Goal: Task Accomplishment & Management: Manage account settings

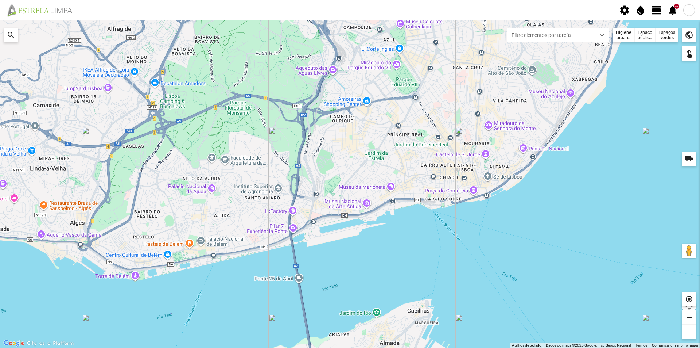
click at [656, 11] on span "view_day" at bounding box center [657, 10] width 11 height 11
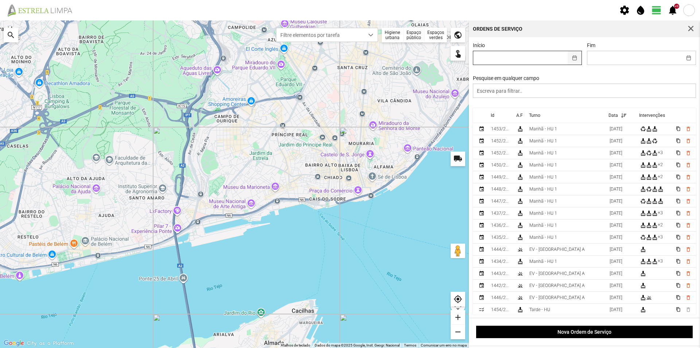
click at [574, 57] on button "button" at bounding box center [575, 57] width 14 height 13
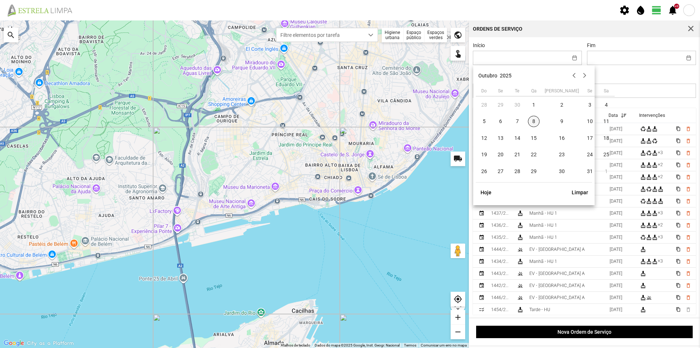
click at [534, 123] on span "8" at bounding box center [534, 122] width 12 height 12
type input "[DATE]"
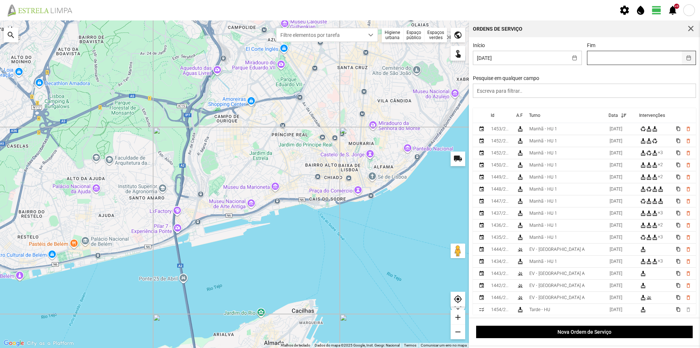
click at [682, 58] on button "button" at bounding box center [689, 57] width 14 height 13
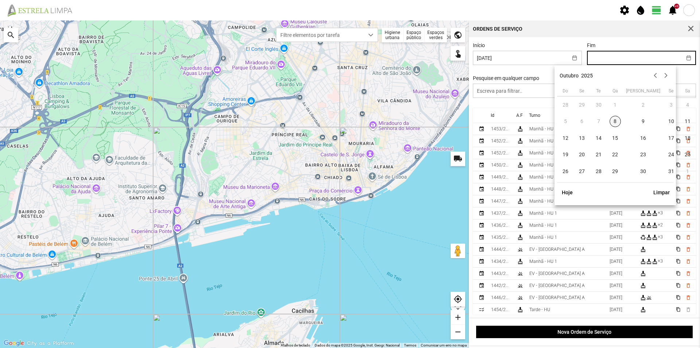
click at [614, 123] on span "8" at bounding box center [616, 122] width 12 height 12
type input "[DATE]"
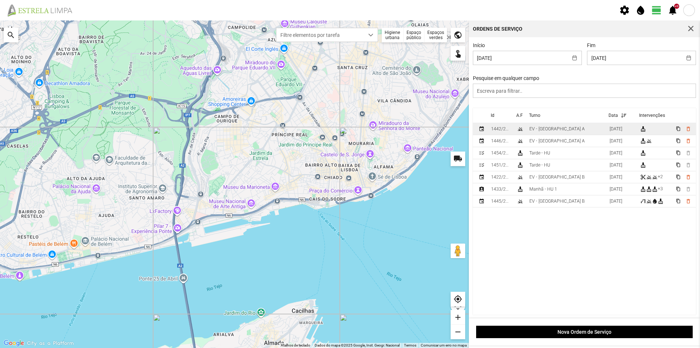
click at [573, 130] on td "EV - [GEOGRAPHIC_DATA] A" at bounding box center [567, 129] width 80 height 12
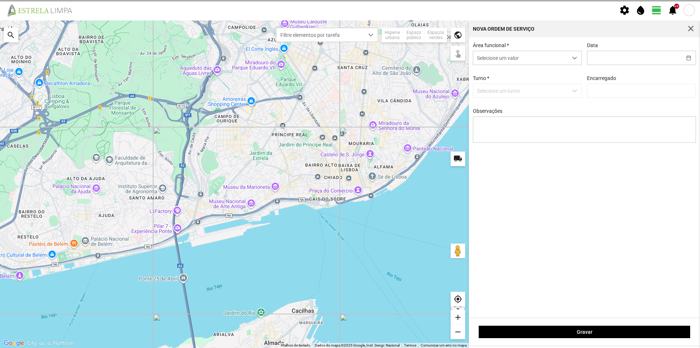
type input "[DATE]"
type input "[PERSON_NAME]"
type textarea "Recolha de papeleiras"
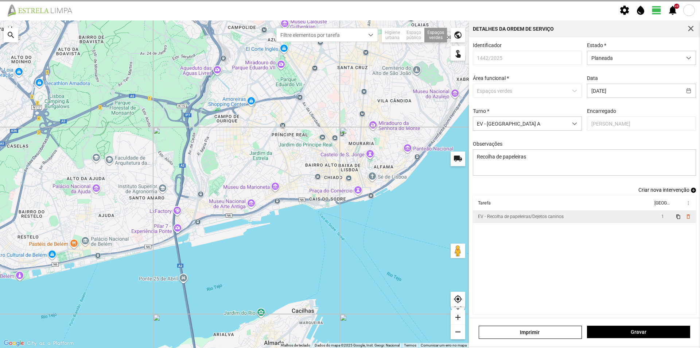
click at [628, 222] on td "EV - Recolha de papeleiras/Dejetos caninos" at bounding box center [563, 216] width 180 height 12
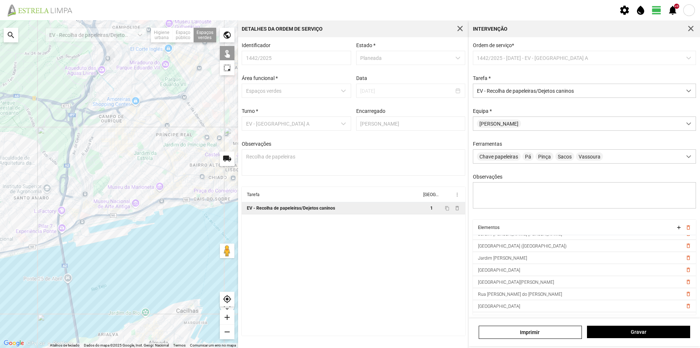
scroll to position [73, 0]
click at [685, 315] on span "delete_outline" at bounding box center [688, 312] width 6 height 6
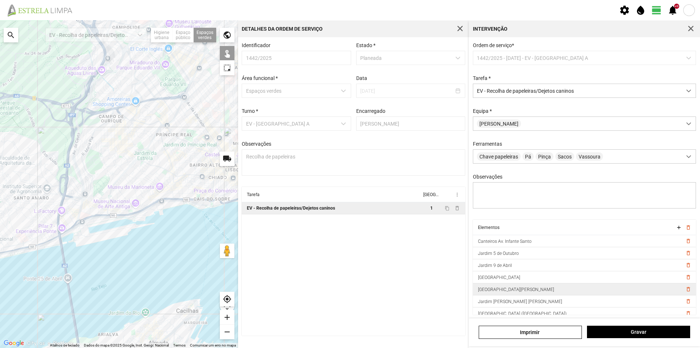
scroll to position [0, 0]
click at [685, 304] on span "delete_outline" at bounding box center [688, 301] width 6 height 6
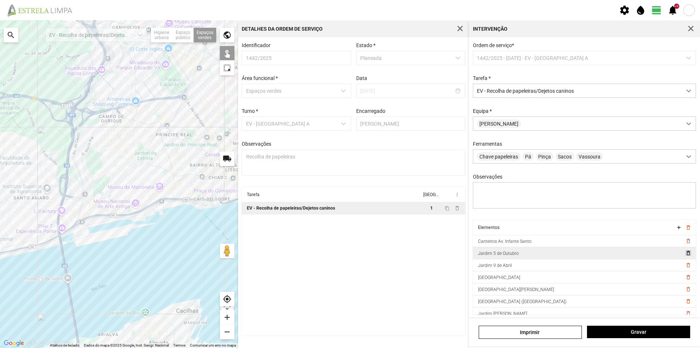
click at [685, 255] on span "delete_outline" at bounding box center [688, 253] width 6 height 6
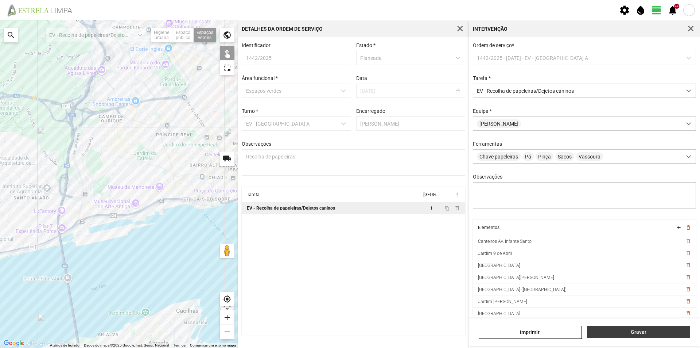
click at [645, 329] on span "Gravar" at bounding box center [639, 332] width 96 height 6
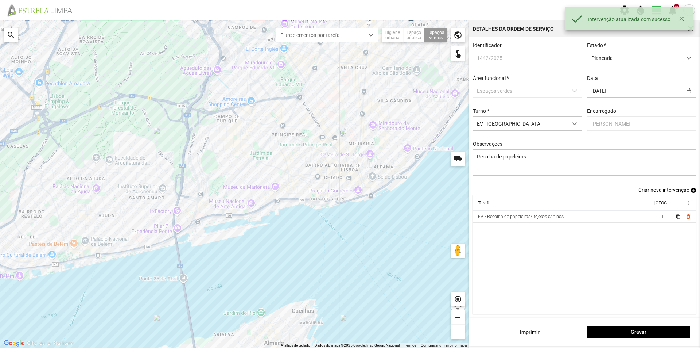
click at [687, 58] on span "dropdown trigger" at bounding box center [689, 57] width 5 height 5
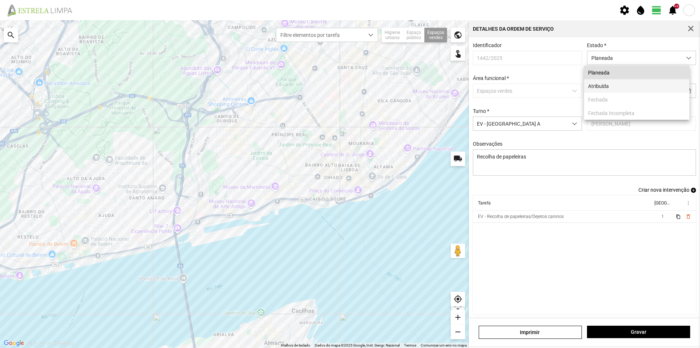
click at [640, 89] on li "Atribuída" at bounding box center [636, 85] width 105 height 13
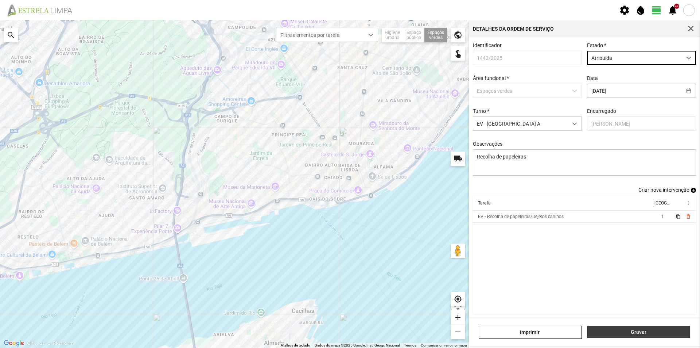
click at [619, 329] on span "Gravar" at bounding box center [639, 332] width 96 height 6
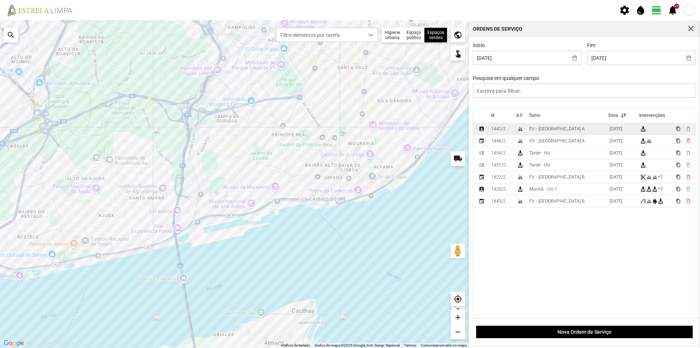
click at [549, 131] on div "EV - [GEOGRAPHIC_DATA] A" at bounding box center [557, 128] width 55 height 5
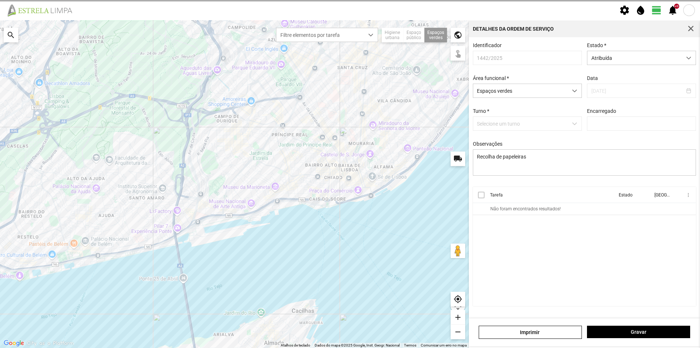
type input "[PERSON_NAME]"
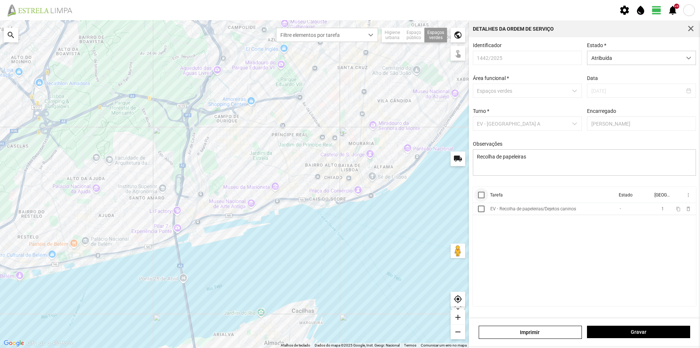
click at [483, 198] on div at bounding box center [481, 195] width 7 height 7
click at [688, 198] on span "more_vert" at bounding box center [688, 195] width 6 height 6
click at [646, 212] on link "Marcar como Concluída" at bounding box center [655, 209] width 72 height 13
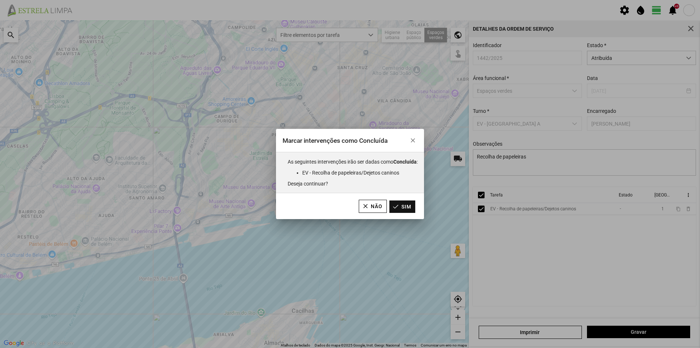
click at [405, 209] on button "Sim" at bounding box center [403, 206] width 26 height 12
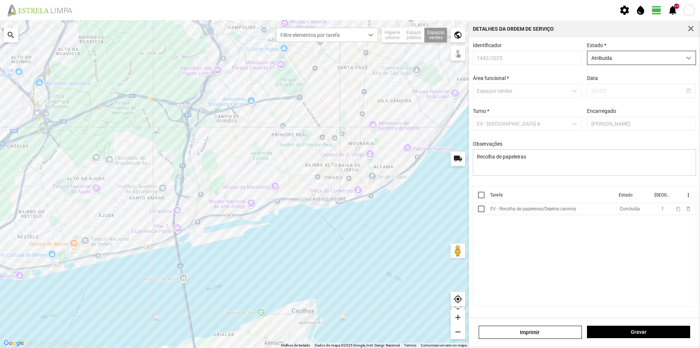
click at [633, 62] on span "Atribuída" at bounding box center [635, 57] width 94 height 13
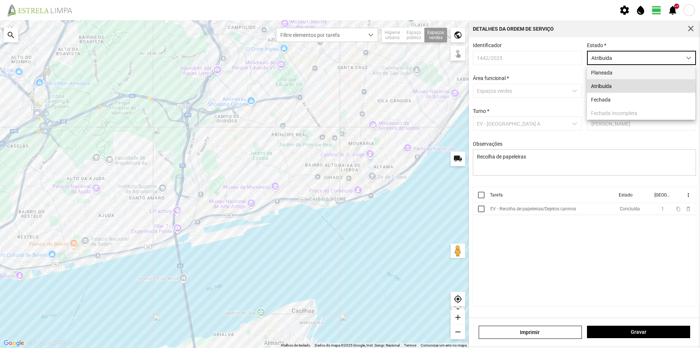
scroll to position [4, 32]
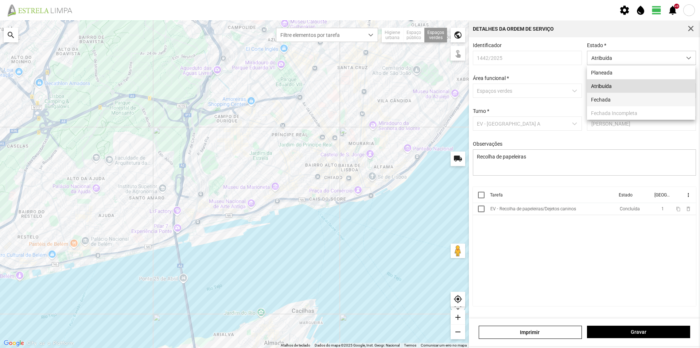
click at [625, 99] on li "Fechada" at bounding box center [641, 99] width 108 height 13
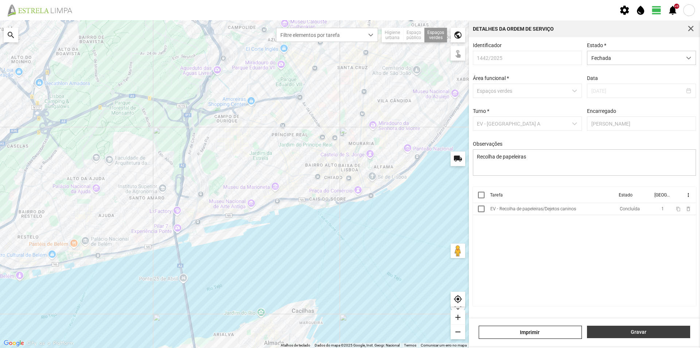
click at [619, 329] on span "Gravar" at bounding box center [639, 332] width 96 height 6
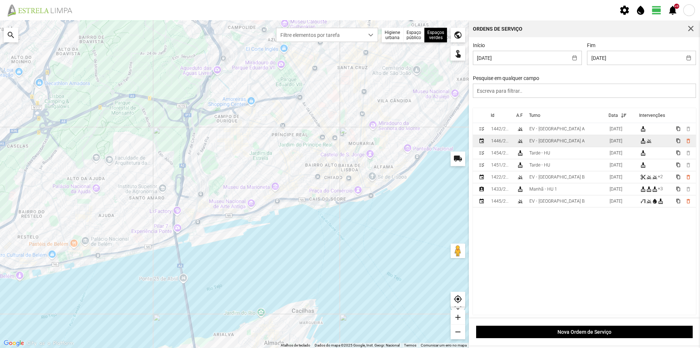
click at [563, 144] on td "EV - [GEOGRAPHIC_DATA] A" at bounding box center [567, 141] width 80 height 12
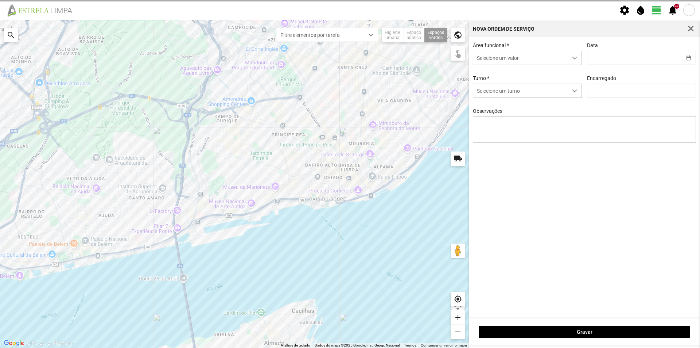
type input "[DATE]"
type input "[PERSON_NAME]"
type textarea "Travessa do Tesouro/Beco do Funileiro"
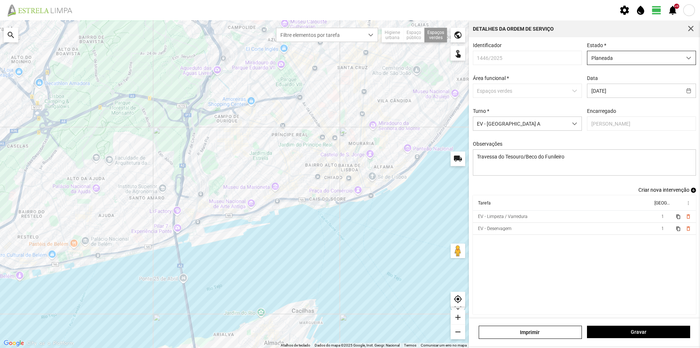
click at [646, 54] on span "Planeada" at bounding box center [635, 57] width 94 height 13
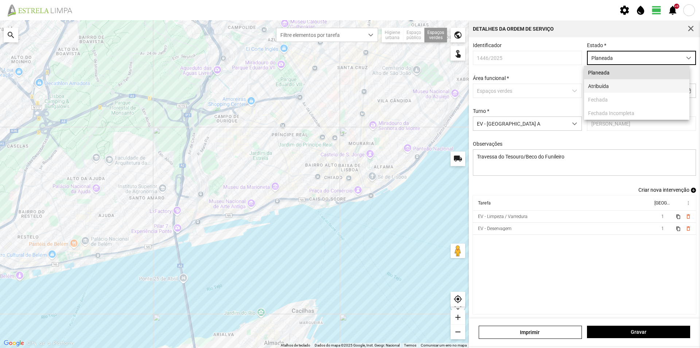
click at [632, 85] on li "Atribuída" at bounding box center [636, 85] width 105 height 13
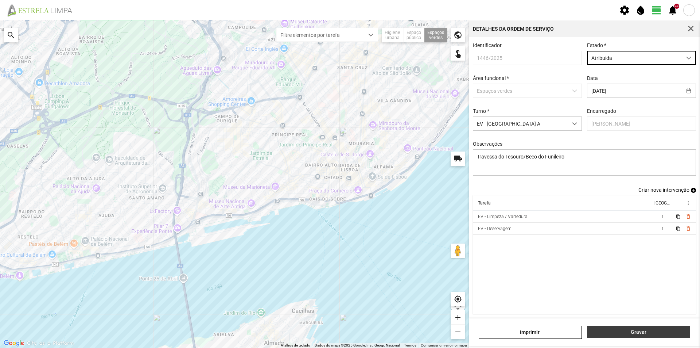
click at [643, 330] on span "Gravar" at bounding box center [639, 332] width 96 height 6
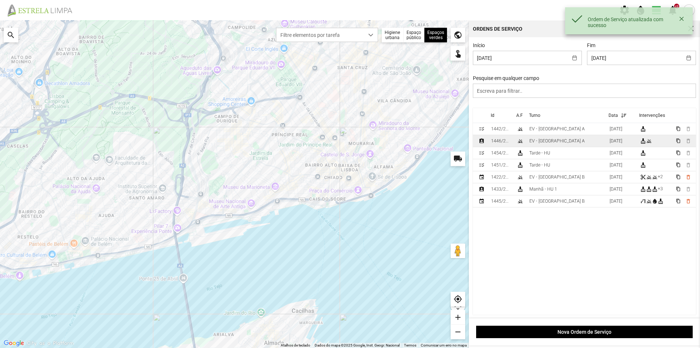
click at [556, 143] on div "EV - [GEOGRAPHIC_DATA] A" at bounding box center [557, 140] width 55 height 5
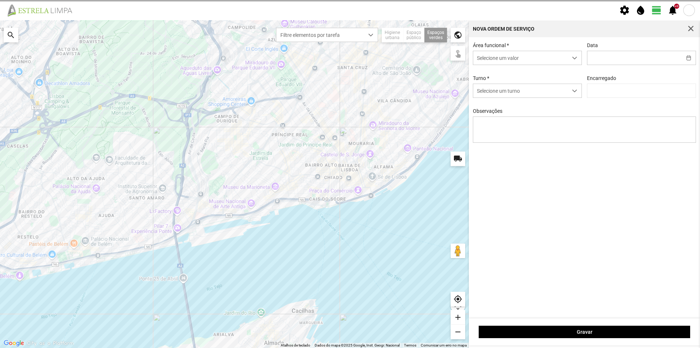
type input "[DATE]"
type textarea "Travessa do Tesouro/Beco do Funileiro"
type input "[PERSON_NAME]"
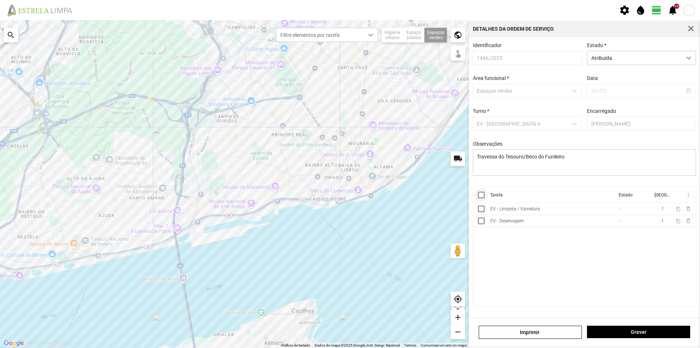
click at [482, 198] on div at bounding box center [481, 195] width 7 height 7
click at [690, 197] on span "more_vert" at bounding box center [688, 195] width 6 height 6
click at [655, 209] on span "Marcar como Concluída" at bounding box center [650, 209] width 54 height 5
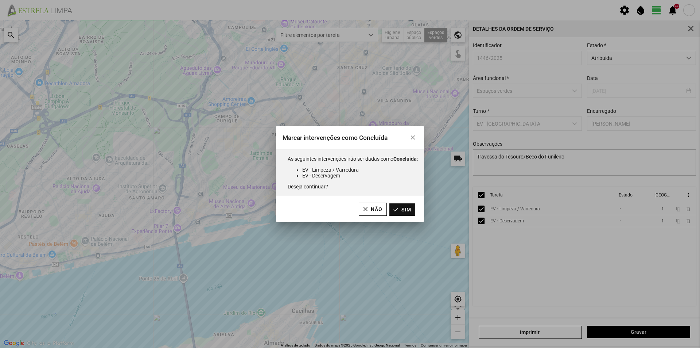
click at [407, 206] on button "Sim" at bounding box center [403, 209] width 26 height 12
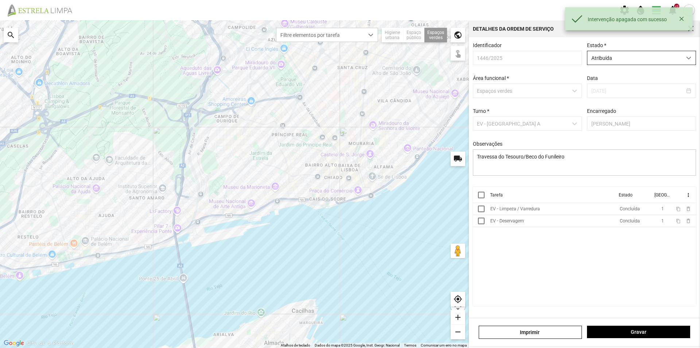
click at [670, 58] on span "Atribuída" at bounding box center [635, 57] width 94 height 13
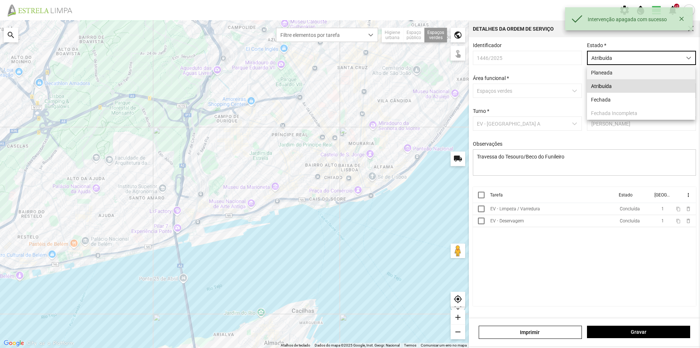
scroll to position [4, 32]
click at [618, 99] on li "Fechada" at bounding box center [641, 99] width 108 height 13
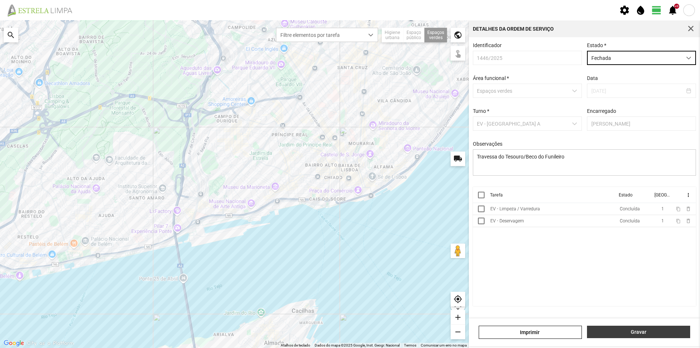
click at [628, 332] on span "Gravar" at bounding box center [639, 332] width 96 height 6
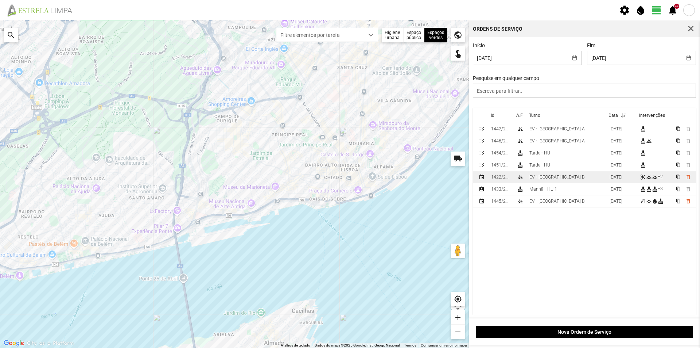
click at [555, 178] on div "EV - [GEOGRAPHIC_DATA] B" at bounding box center [557, 176] width 55 height 5
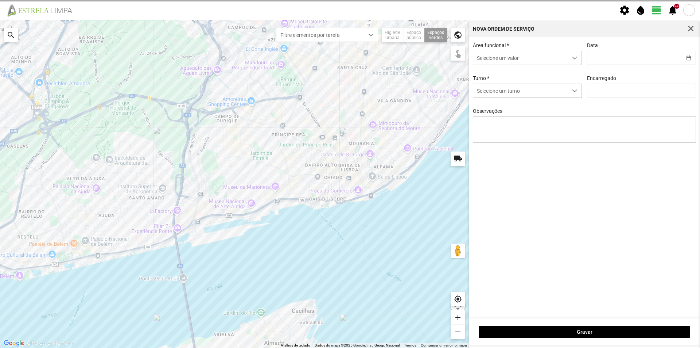
type input "[DATE]"
type textarea "Canteiro da R. [PERSON_NAME] [PERSON_NAME]"
type input "[PERSON_NAME]"
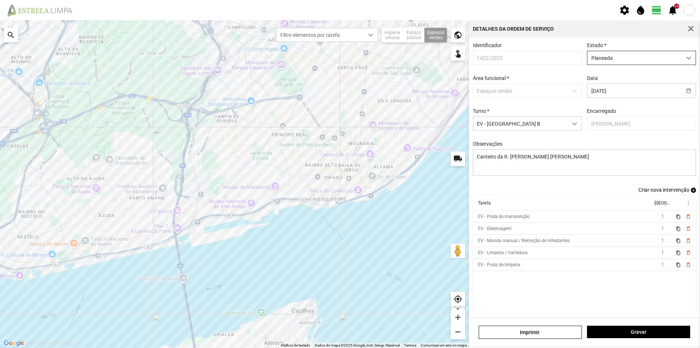
click at [671, 58] on span "Planeada" at bounding box center [635, 57] width 94 height 13
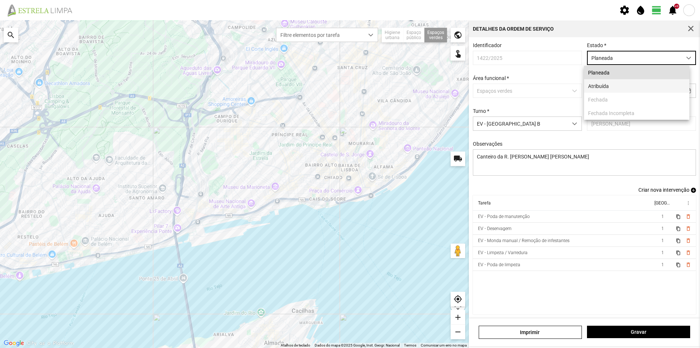
click at [645, 85] on li "Atribuída" at bounding box center [636, 85] width 105 height 13
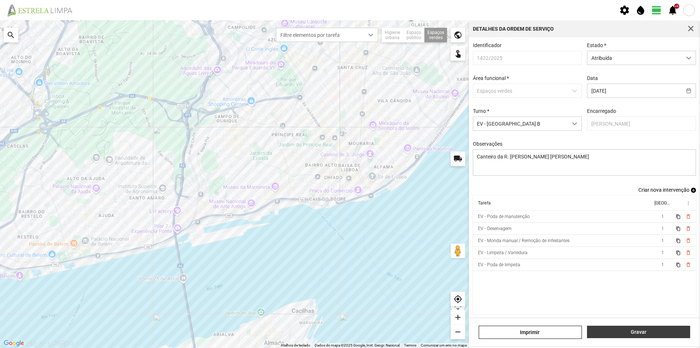
click at [606, 331] on span "Gravar" at bounding box center [639, 332] width 96 height 6
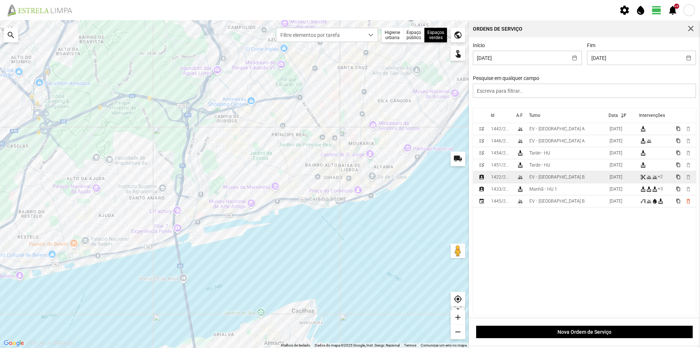
click at [536, 178] on div "EV - [GEOGRAPHIC_DATA] B" at bounding box center [557, 176] width 55 height 5
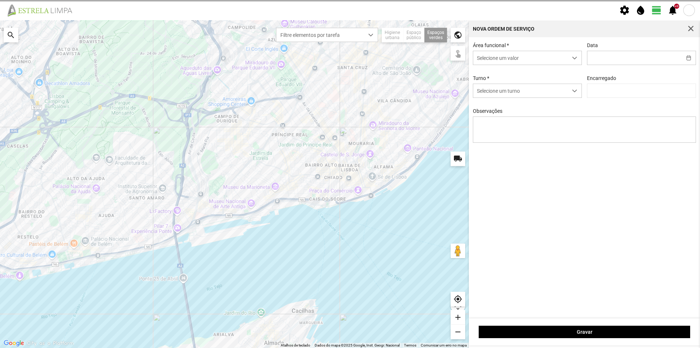
type input "[DATE]"
type textarea "Canteiro da R. [PERSON_NAME] [PERSON_NAME]"
type input "[PERSON_NAME]"
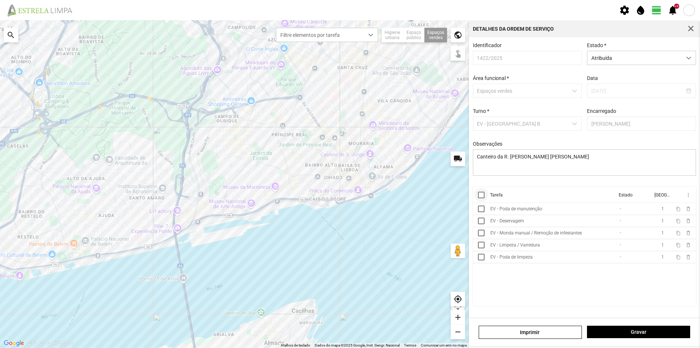
click at [481, 198] on div at bounding box center [481, 195] width 7 height 7
click at [688, 196] on span "more_vert" at bounding box center [688, 195] width 6 height 6
click at [658, 207] on span "Marcar como Concluída" at bounding box center [650, 209] width 54 height 5
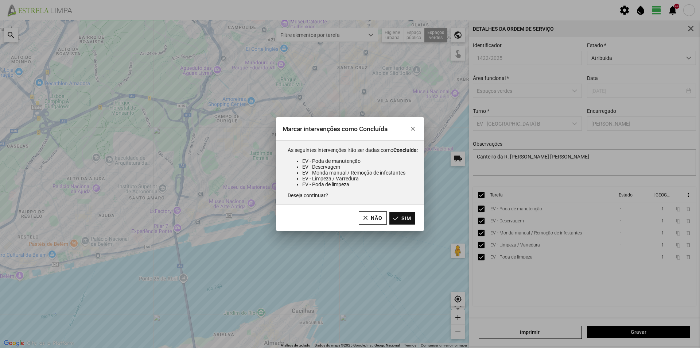
click at [405, 220] on button "Sim" at bounding box center [403, 218] width 26 height 12
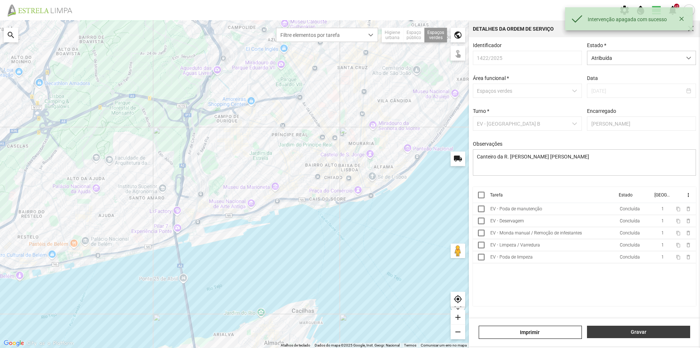
click at [625, 330] on span "Gravar" at bounding box center [639, 332] width 96 height 6
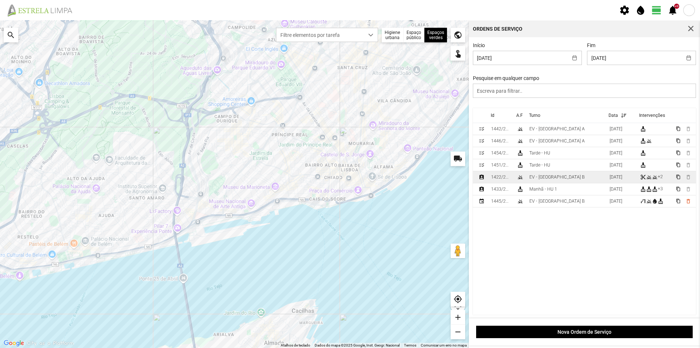
click at [549, 179] on div "EV - [GEOGRAPHIC_DATA] B" at bounding box center [557, 176] width 55 height 5
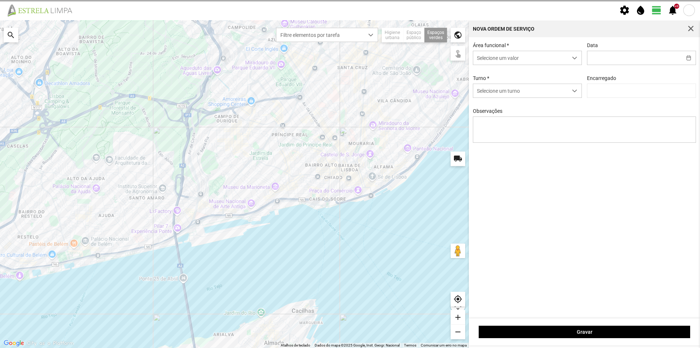
type input "[DATE]"
type textarea "Canteiro da R. [PERSON_NAME] [PERSON_NAME]"
type input "[PERSON_NAME]"
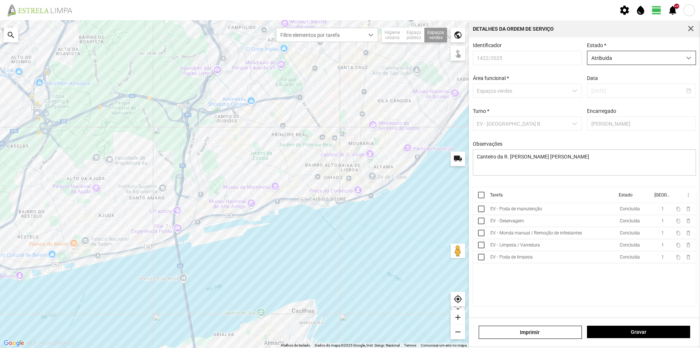
click at [680, 59] on span "Atribuída" at bounding box center [635, 57] width 94 height 13
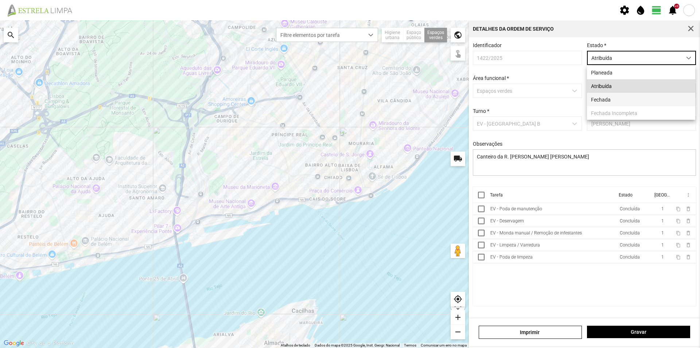
click at [650, 97] on li "Fechada" at bounding box center [641, 99] width 108 height 13
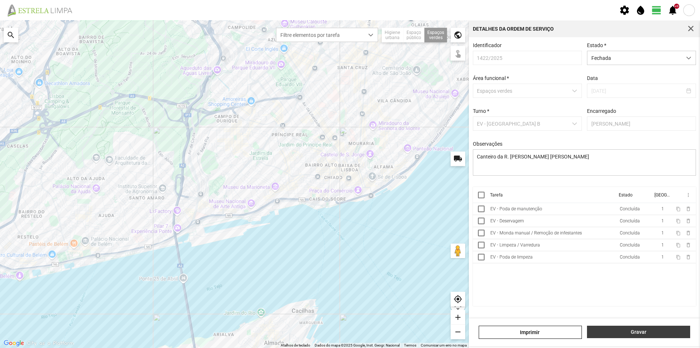
click at [644, 332] on span "Gravar" at bounding box center [639, 332] width 96 height 6
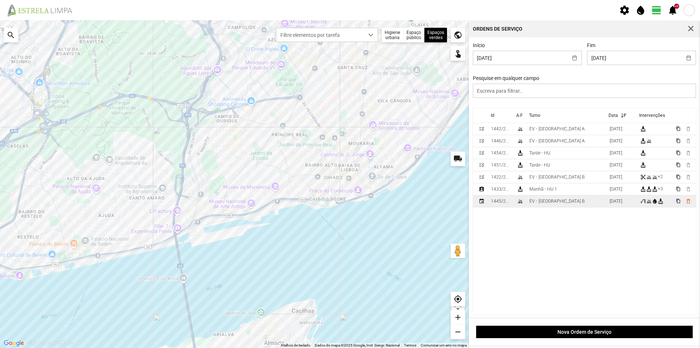
click at [553, 203] on div "EV - [GEOGRAPHIC_DATA] B" at bounding box center [557, 200] width 55 height 5
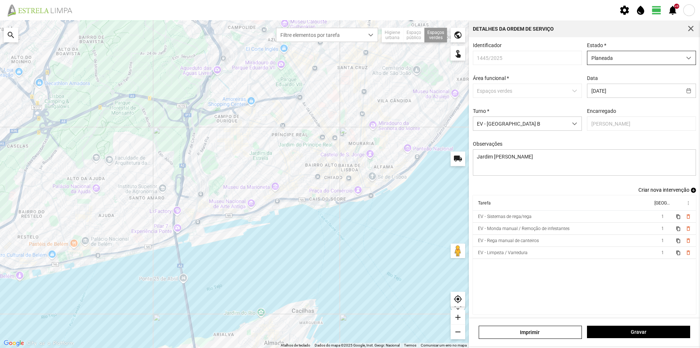
click at [625, 57] on span "Planeada" at bounding box center [635, 57] width 94 height 13
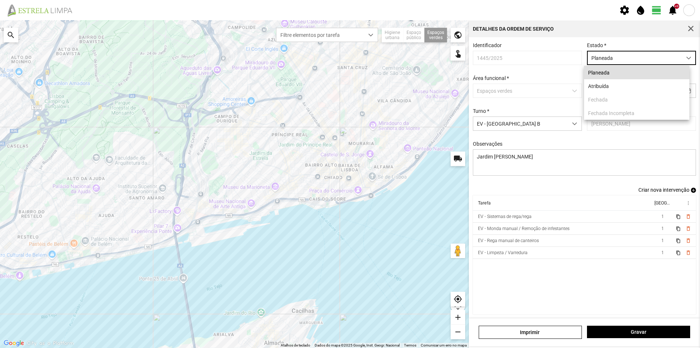
scroll to position [4, 32]
click at [610, 86] on li "Atribuída" at bounding box center [636, 85] width 105 height 13
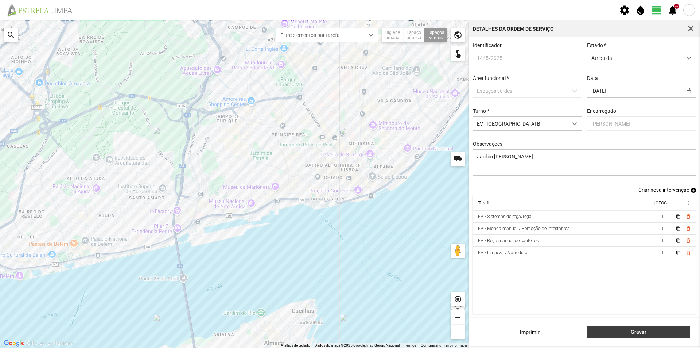
click at [636, 331] on span "Gravar" at bounding box center [639, 332] width 96 height 6
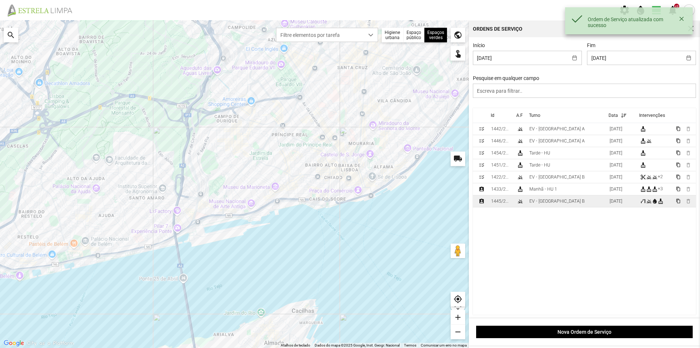
click at [534, 200] on div "EV - [GEOGRAPHIC_DATA] B" at bounding box center [557, 200] width 55 height 5
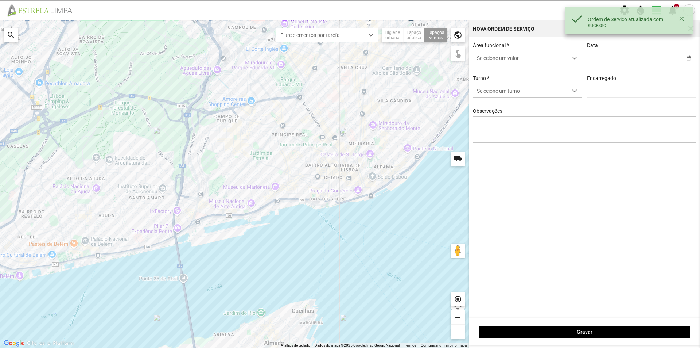
type input "[DATE]"
type textarea "Jardim [PERSON_NAME]"
type input "[PERSON_NAME]"
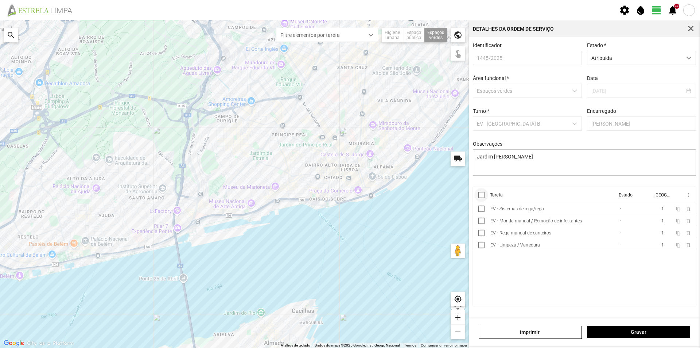
click at [481, 198] on div at bounding box center [481, 195] width 7 height 7
click at [688, 198] on span "more_vert" at bounding box center [688, 195] width 6 height 6
click at [661, 210] on span "Marcar como Concluída" at bounding box center [650, 209] width 54 height 5
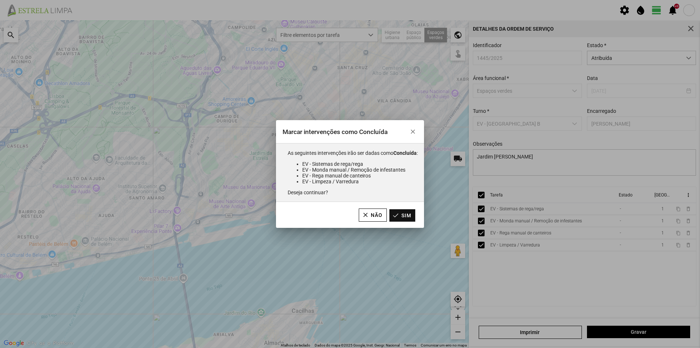
click at [414, 217] on button "Sim" at bounding box center [403, 215] width 26 height 12
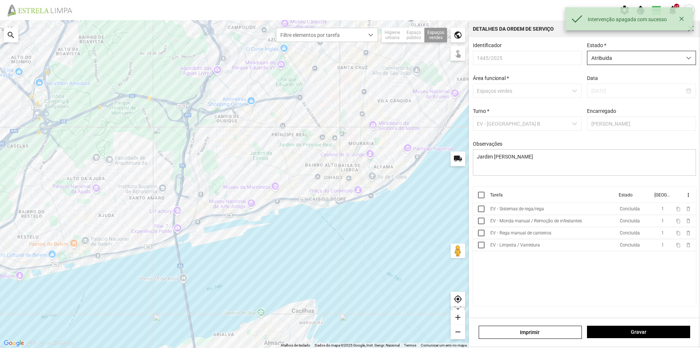
click at [625, 63] on span "Atribuída" at bounding box center [635, 57] width 94 height 13
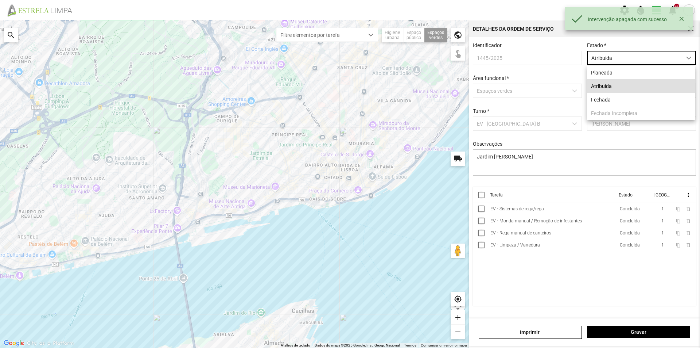
scroll to position [4, 32]
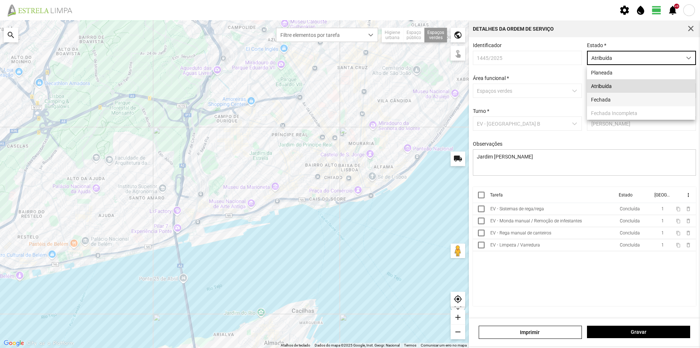
click at [613, 100] on li "Fechada" at bounding box center [641, 99] width 108 height 13
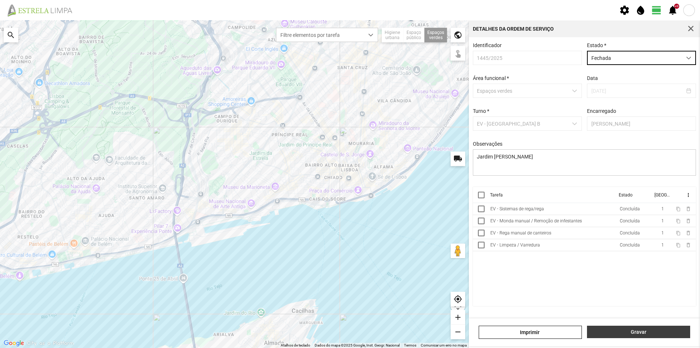
click at [623, 330] on span "Gravar" at bounding box center [639, 332] width 96 height 6
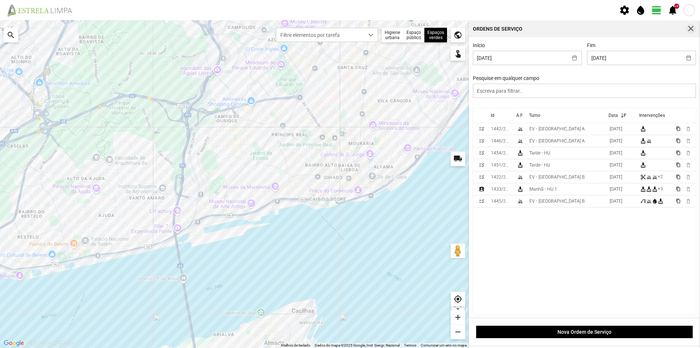
click at [689, 27] on span "button" at bounding box center [691, 29] width 7 height 7
